Goal: Information Seeking & Learning: Learn about a topic

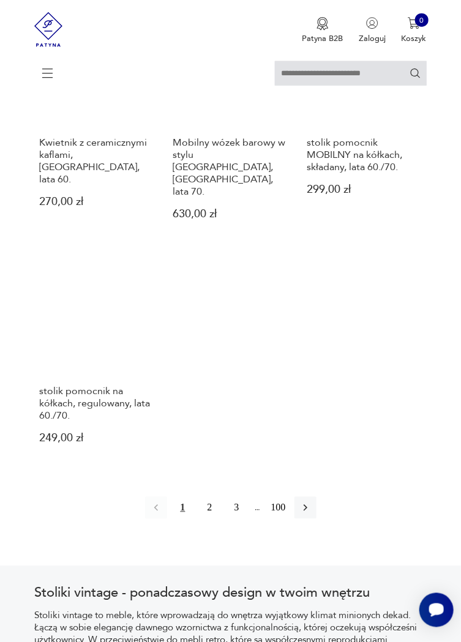
scroll to position [1428, 0]
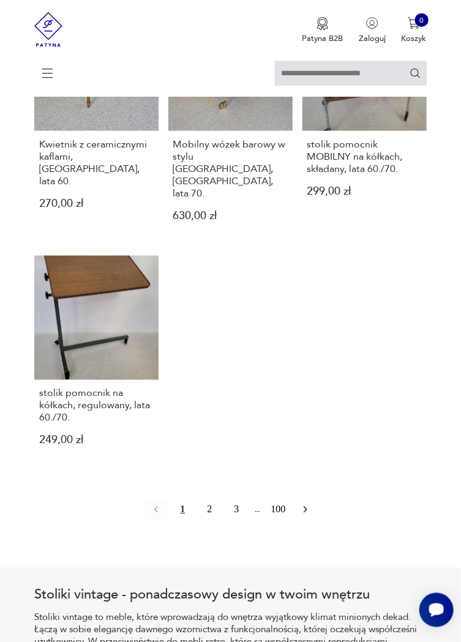
click at [311, 499] on button "button" at bounding box center [305, 510] width 22 height 22
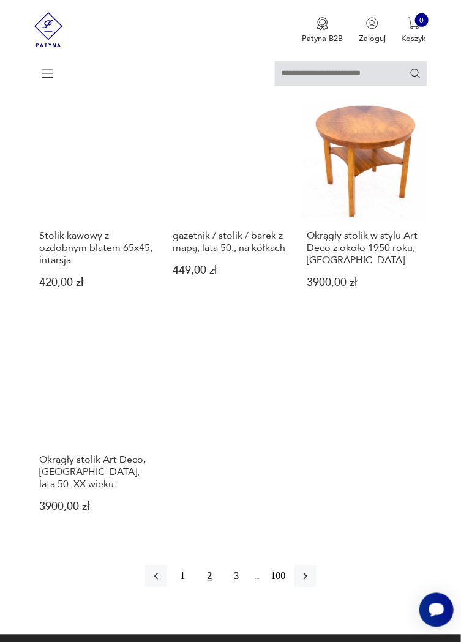
scroll to position [1252, 0]
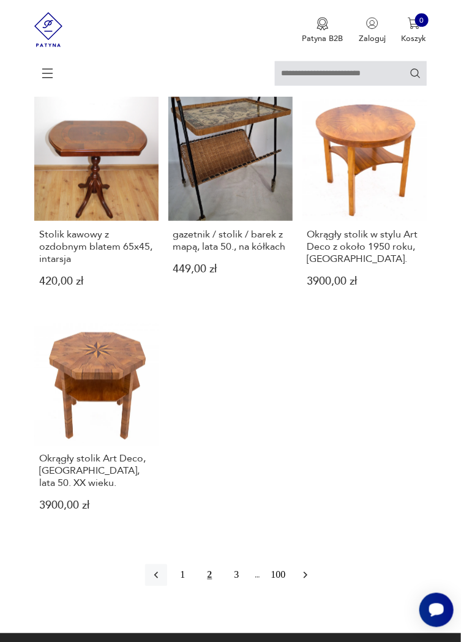
click at [310, 569] on icon "button" at bounding box center [305, 575] width 12 height 12
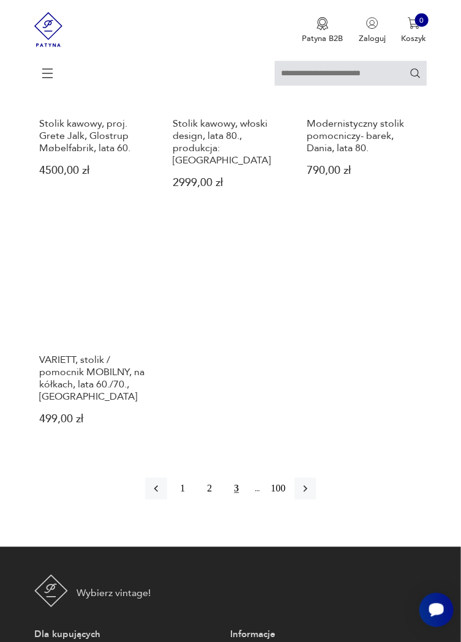
scroll to position [1385, 0]
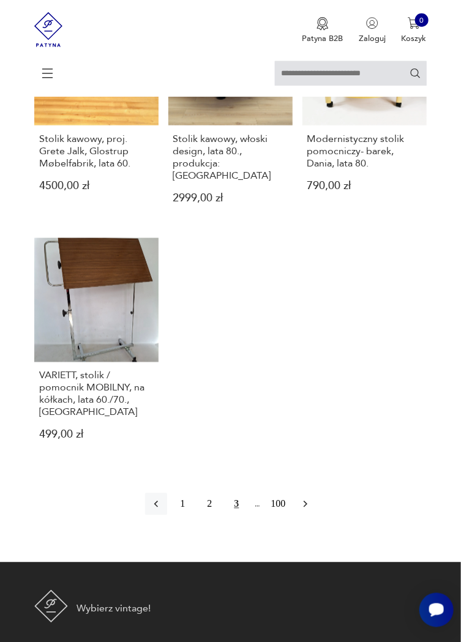
click at [313, 493] on button "button" at bounding box center [305, 504] width 22 height 22
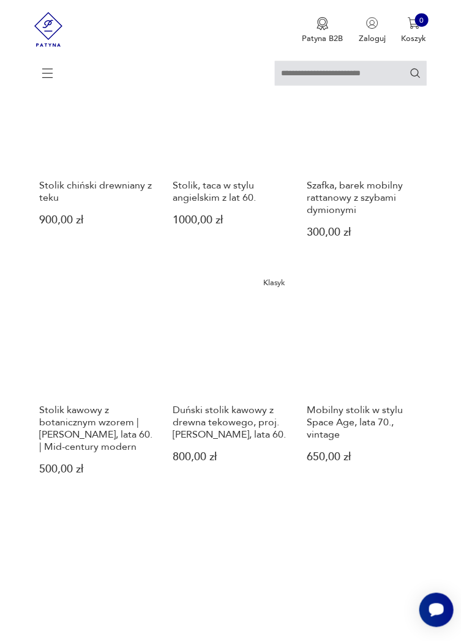
scroll to position [383, 0]
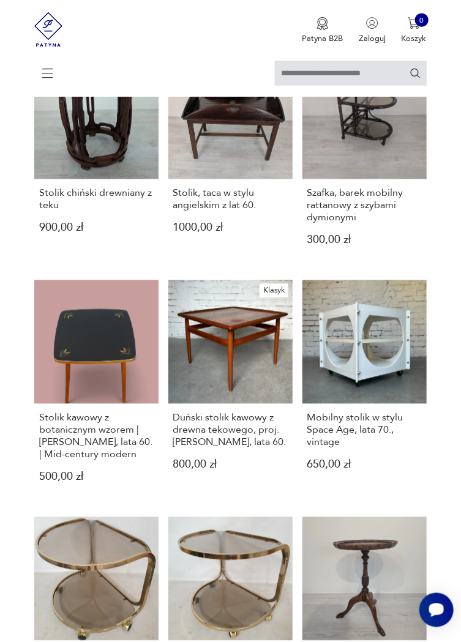
click at [53, 82] on icon at bounding box center [47, 73] width 43 height 43
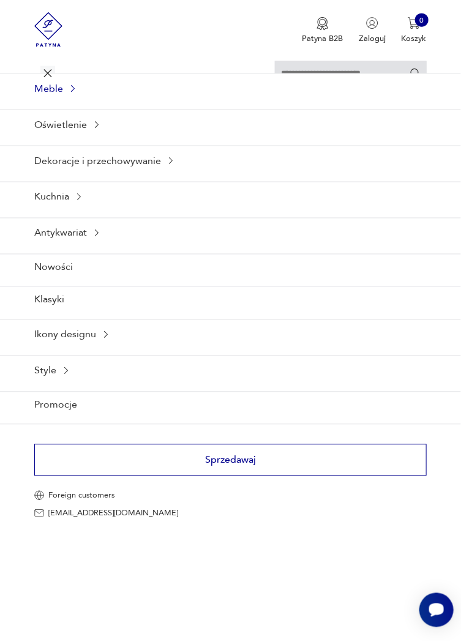
click at [61, 89] on div "Meble" at bounding box center [230, 88] width 461 height 30
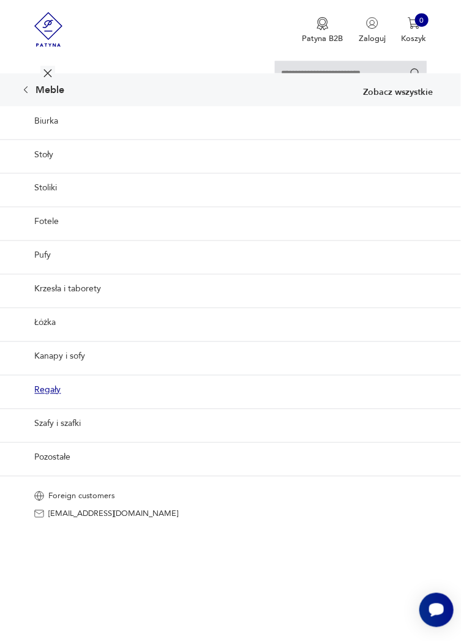
click at [57, 391] on link "Regały" at bounding box center [230, 390] width 461 height 30
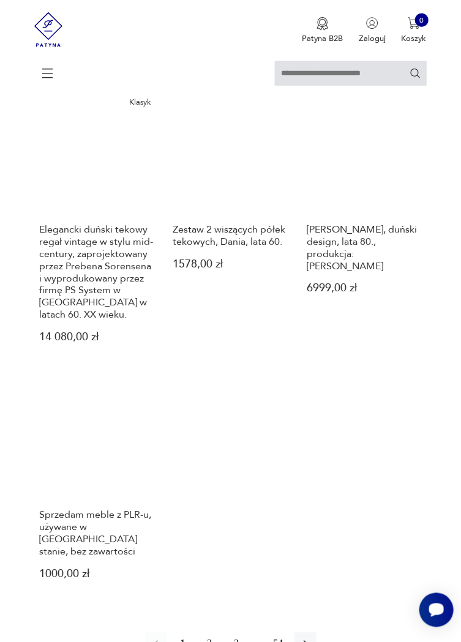
scroll to position [1404, 0]
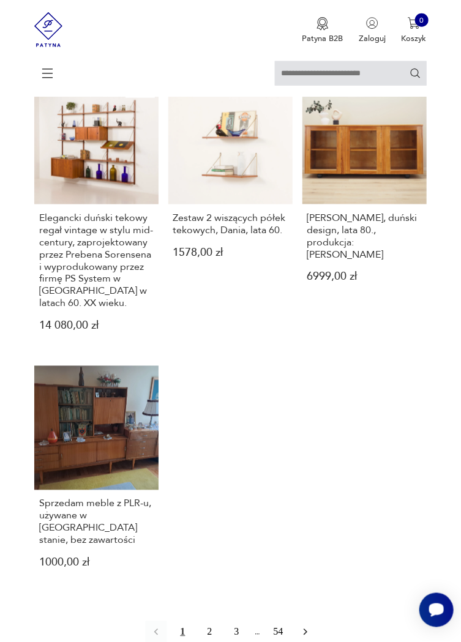
click at [310, 626] on icon "button" at bounding box center [305, 632] width 12 height 12
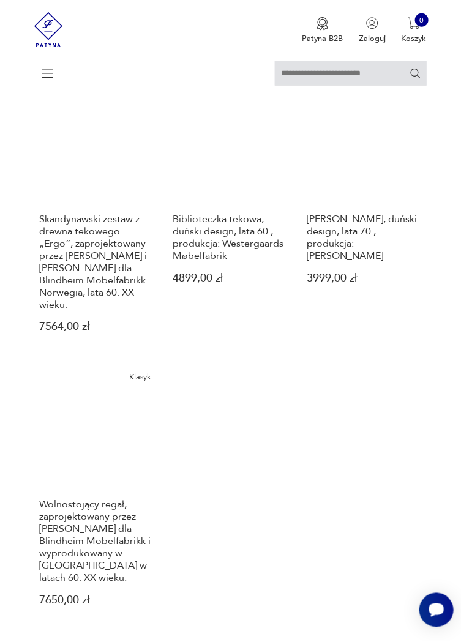
scroll to position [1367, 0]
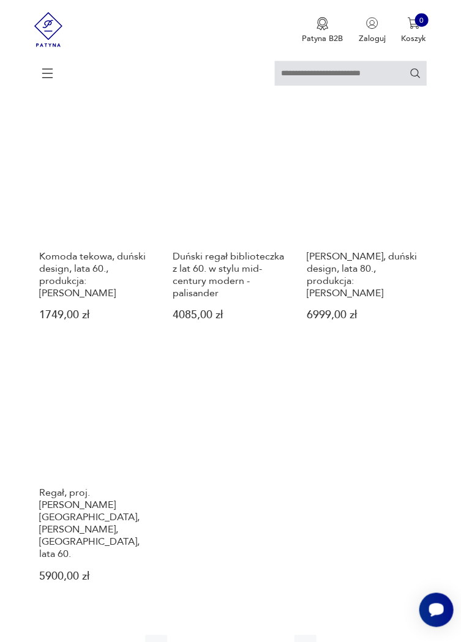
scroll to position [1378, 0]
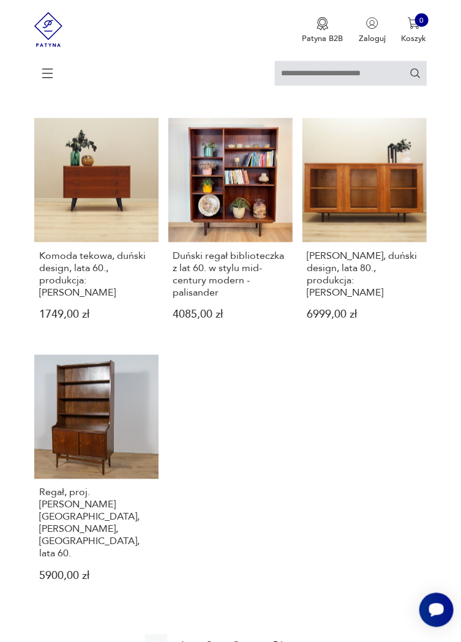
click at [313, 634] on button "button" at bounding box center [305, 645] width 22 height 22
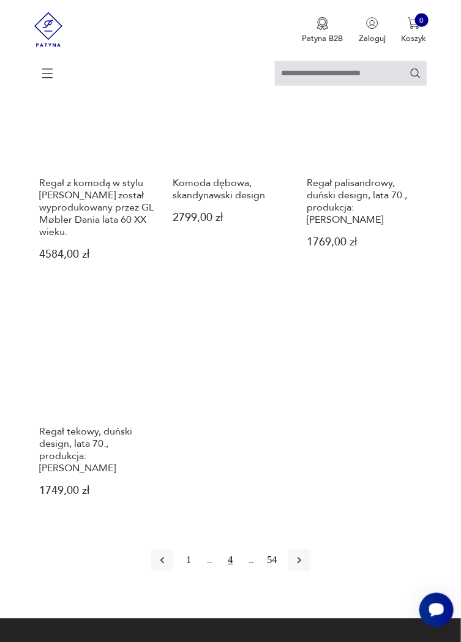
scroll to position [1404, 0]
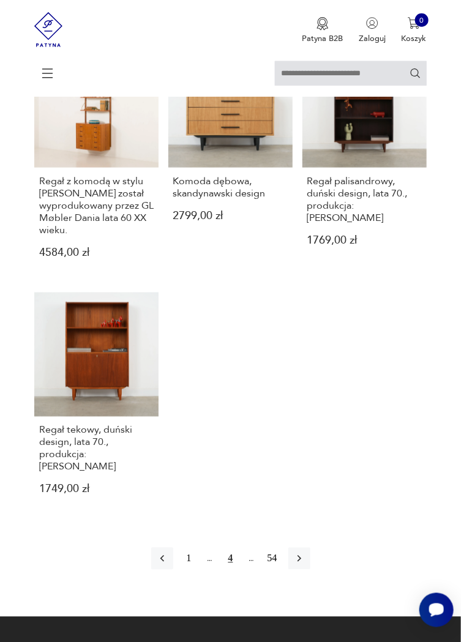
click at [56, 78] on div at bounding box center [230, 78] width 392 height 35
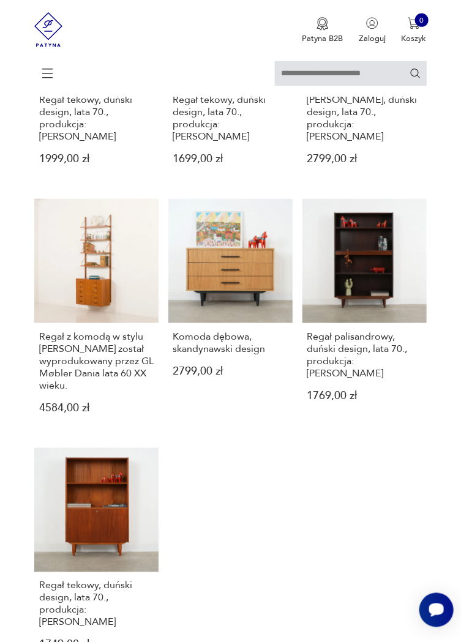
scroll to position [1255, 0]
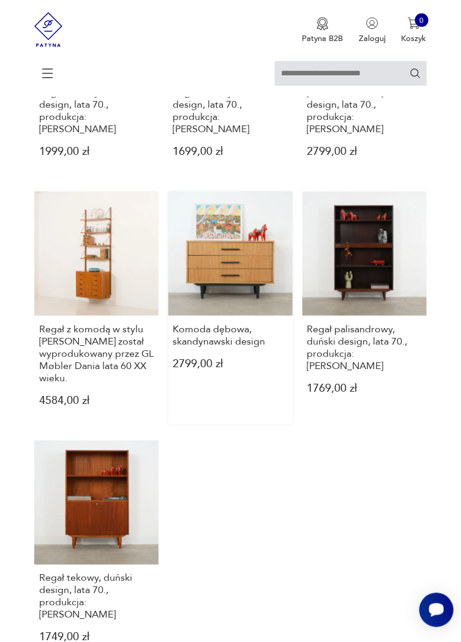
click at [263, 266] on link "Komoda dębowa, skandynawski design 2799,00 zł" at bounding box center [230, 307] width 124 height 233
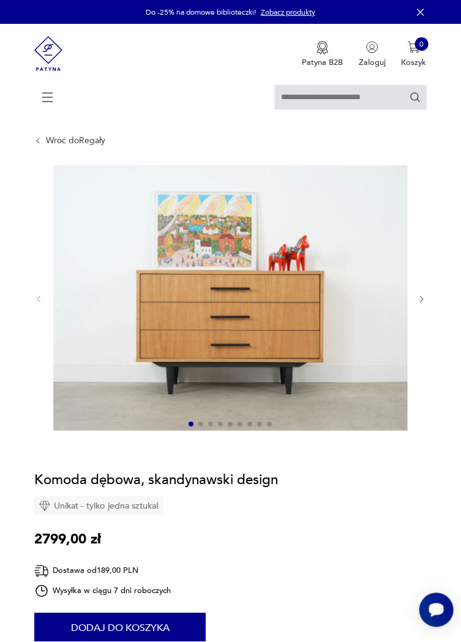
click at [421, 297] on icon "button" at bounding box center [421, 299] width 3 height 6
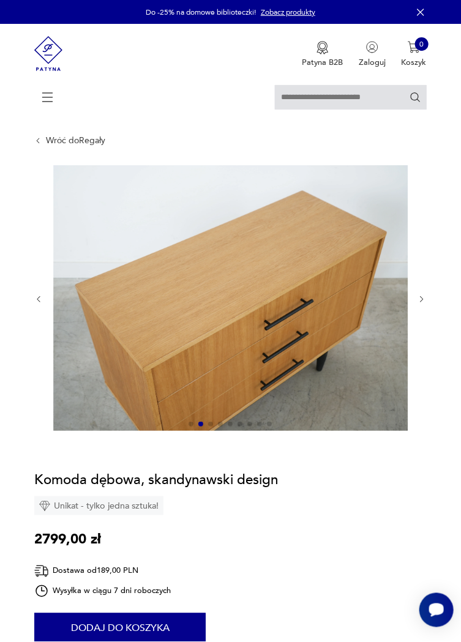
click at [426, 303] on icon "button" at bounding box center [421, 299] width 9 height 9
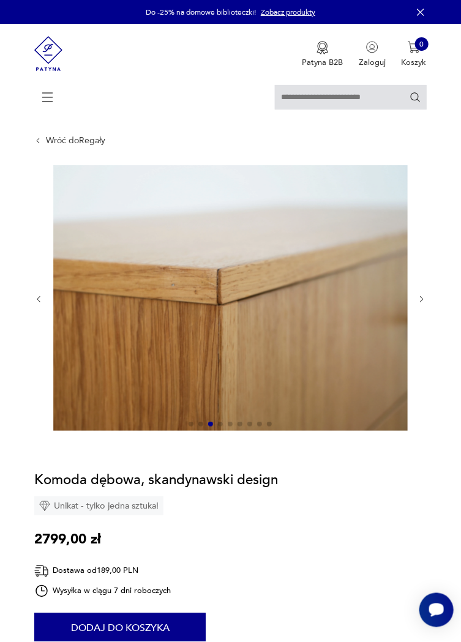
click at [426, 303] on icon "button" at bounding box center [421, 299] width 9 height 9
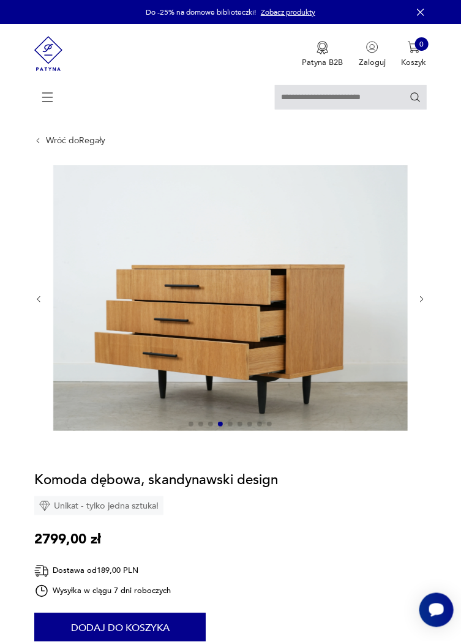
click at [422, 304] on button "button" at bounding box center [421, 299] width 9 height 10
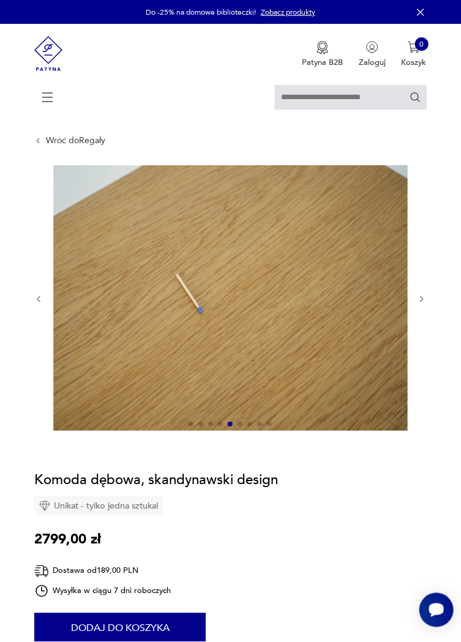
click at [423, 304] on button "button" at bounding box center [421, 299] width 9 height 10
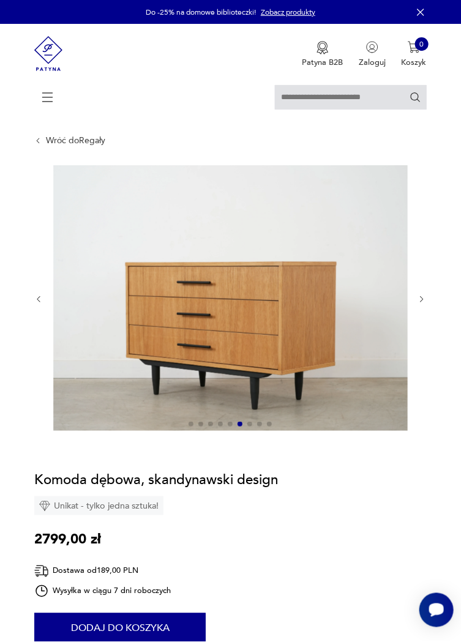
click at [423, 304] on button "button" at bounding box center [421, 299] width 9 height 10
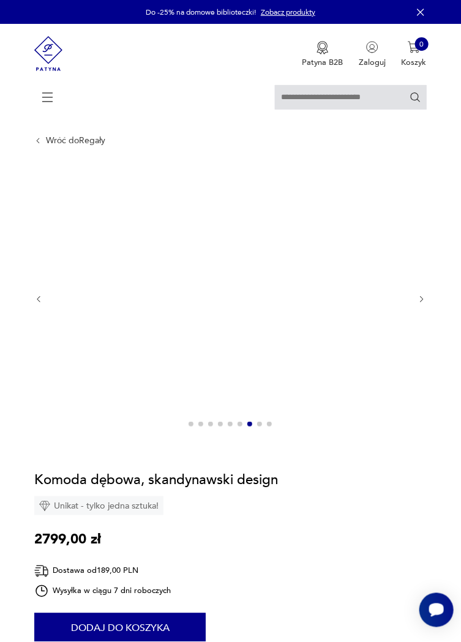
click at [423, 303] on icon "button" at bounding box center [421, 299] width 9 height 9
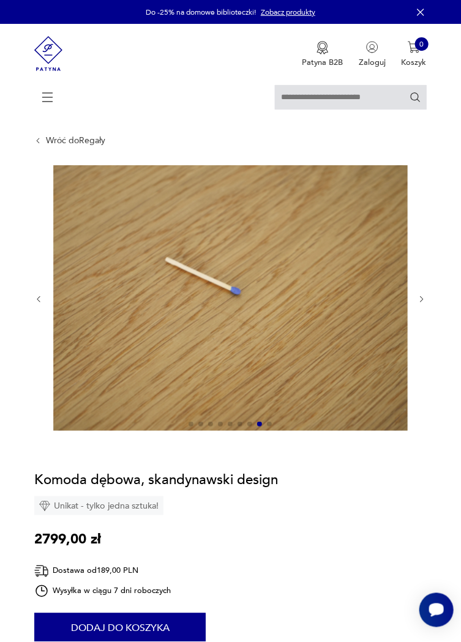
click at [422, 303] on icon "button" at bounding box center [421, 299] width 9 height 9
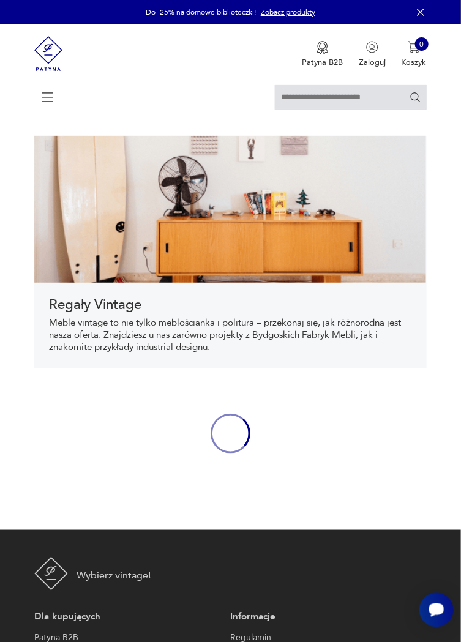
scroll to position [304, 0]
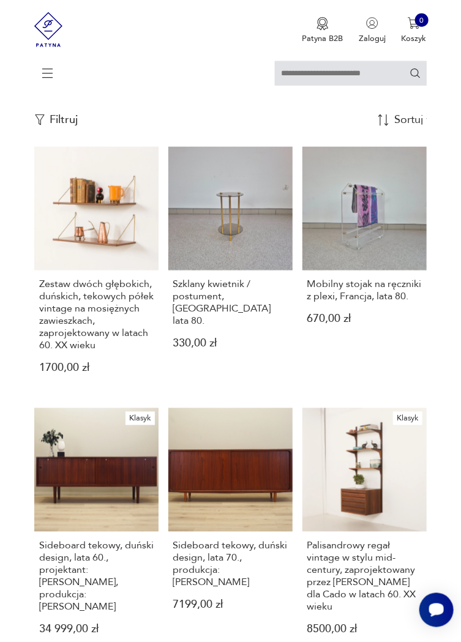
click at [232, 1] on div "Patyna B2B Zaloguj 0 Koszyk Twój koszyk ( 0 ) Brak produktów w koszyku IDŹ DO K…" at bounding box center [230, 30] width 392 height 61
